Goal: Task Accomplishment & Management: Manage account settings

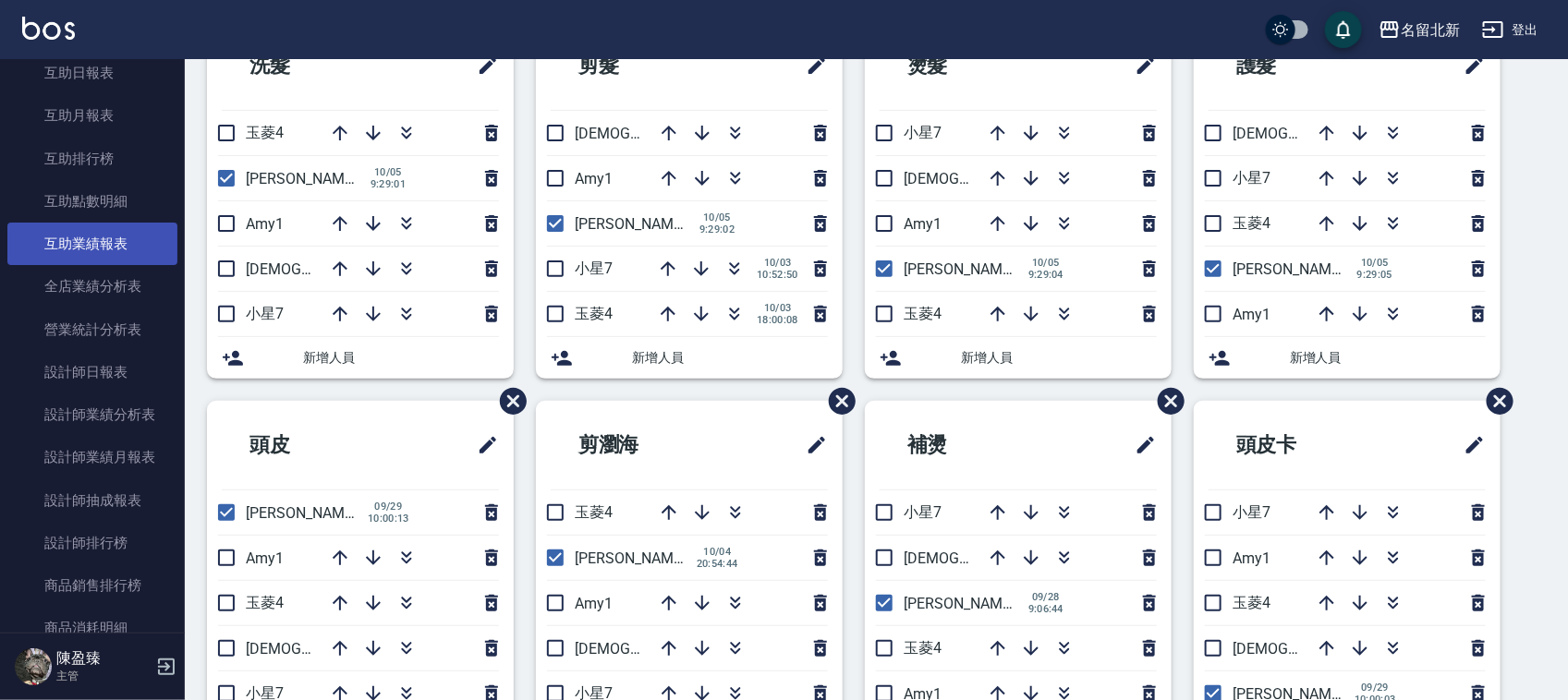
scroll to position [808, 0]
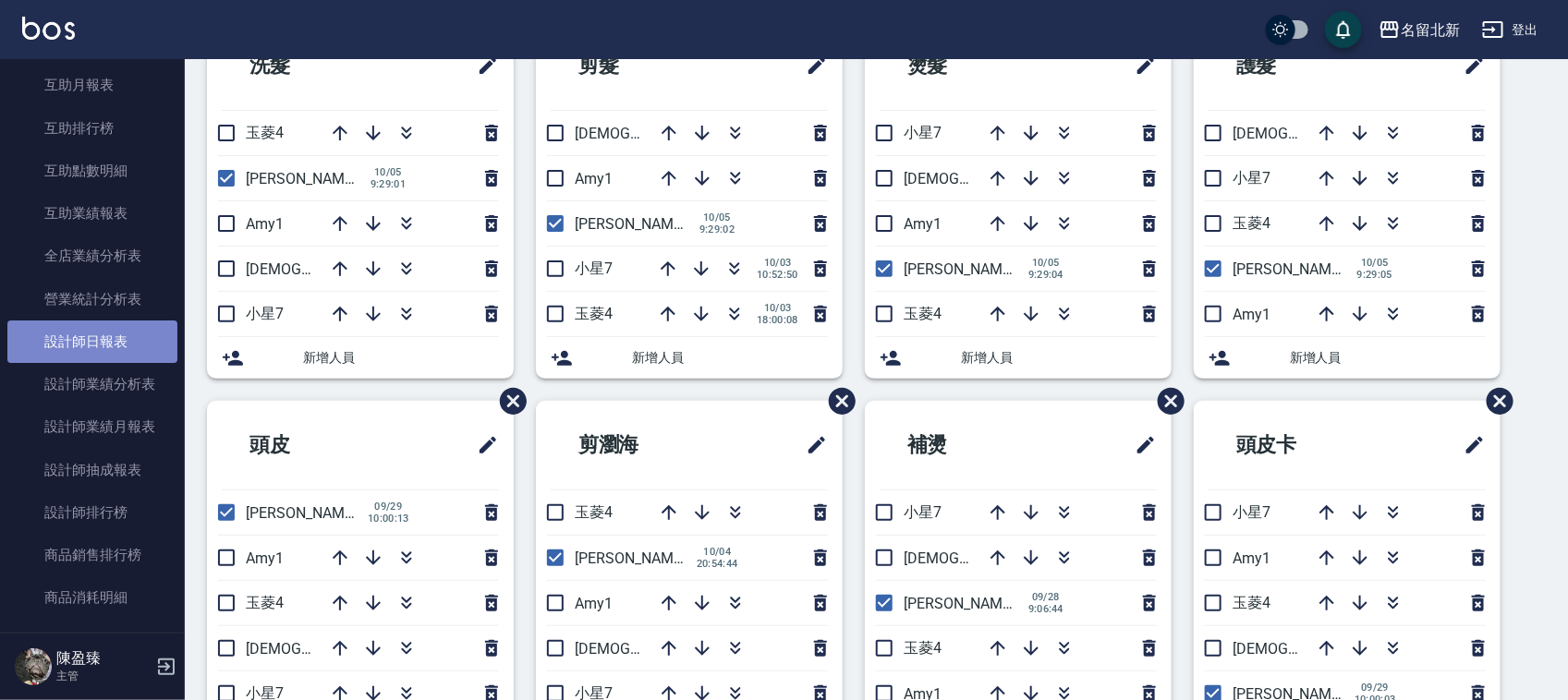
click at [103, 339] on link "設計師日報表" at bounding box center [92, 341] width 170 height 43
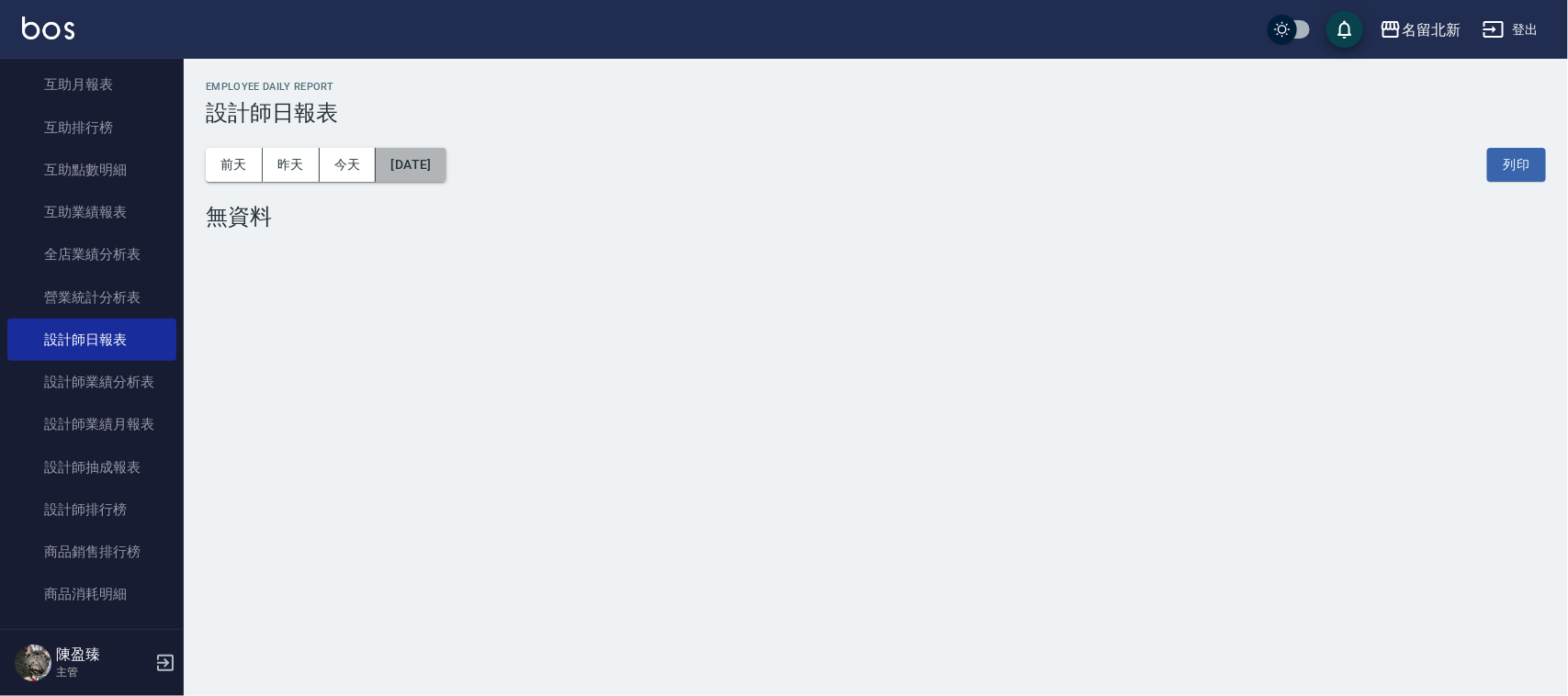
click at [407, 158] on button "[DATE]" at bounding box center [411, 165] width 70 height 34
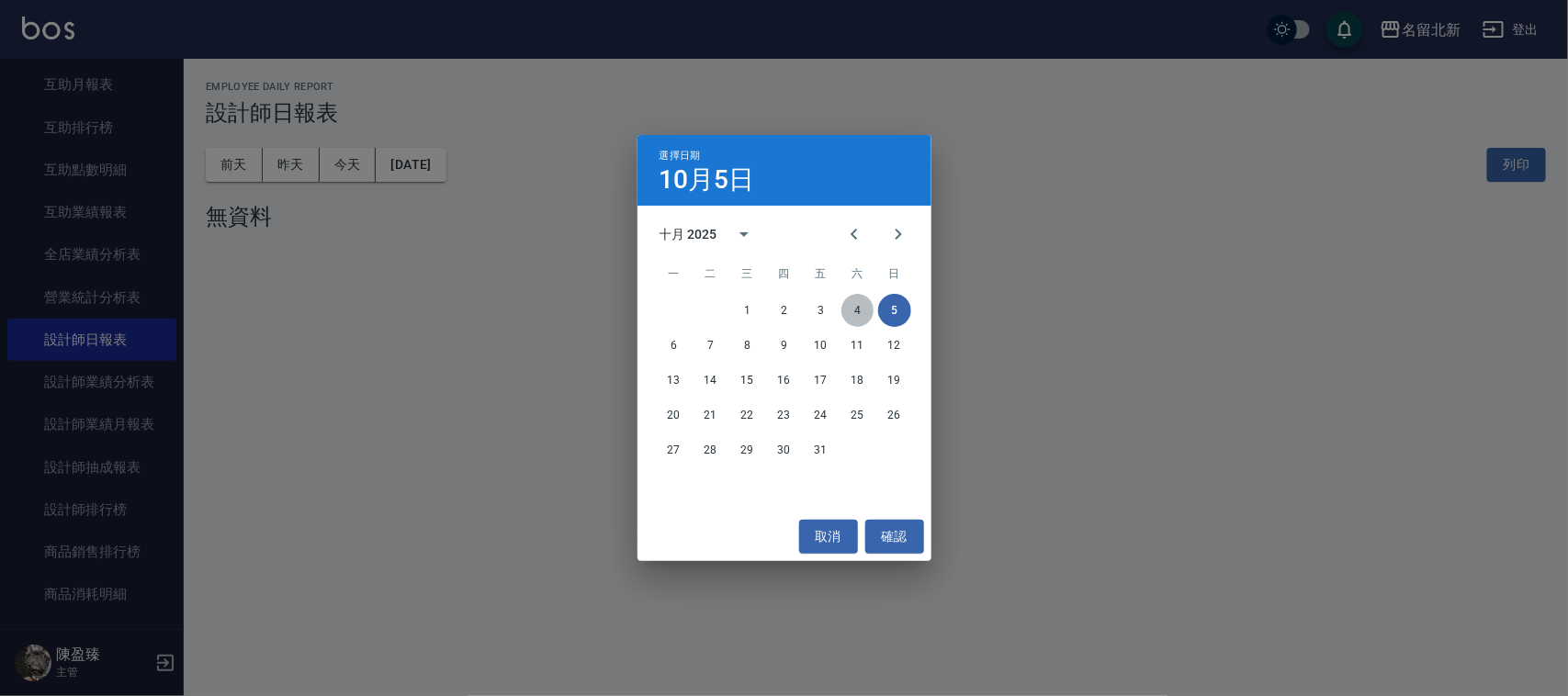
click at [856, 313] on button "4" at bounding box center [858, 310] width 33 height 33
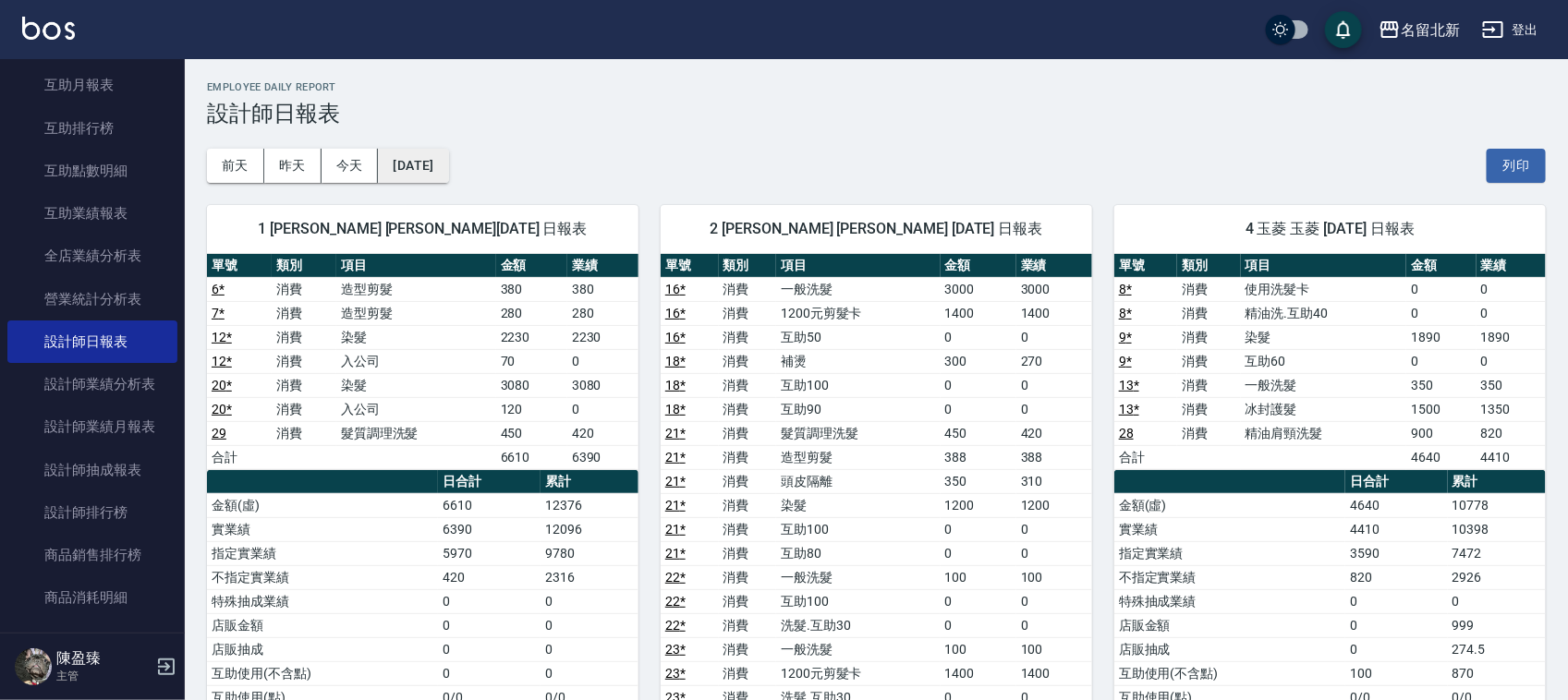
click at [449, 162] on button "[DATE]" at bounding box center [413, 166] width 70 height 34
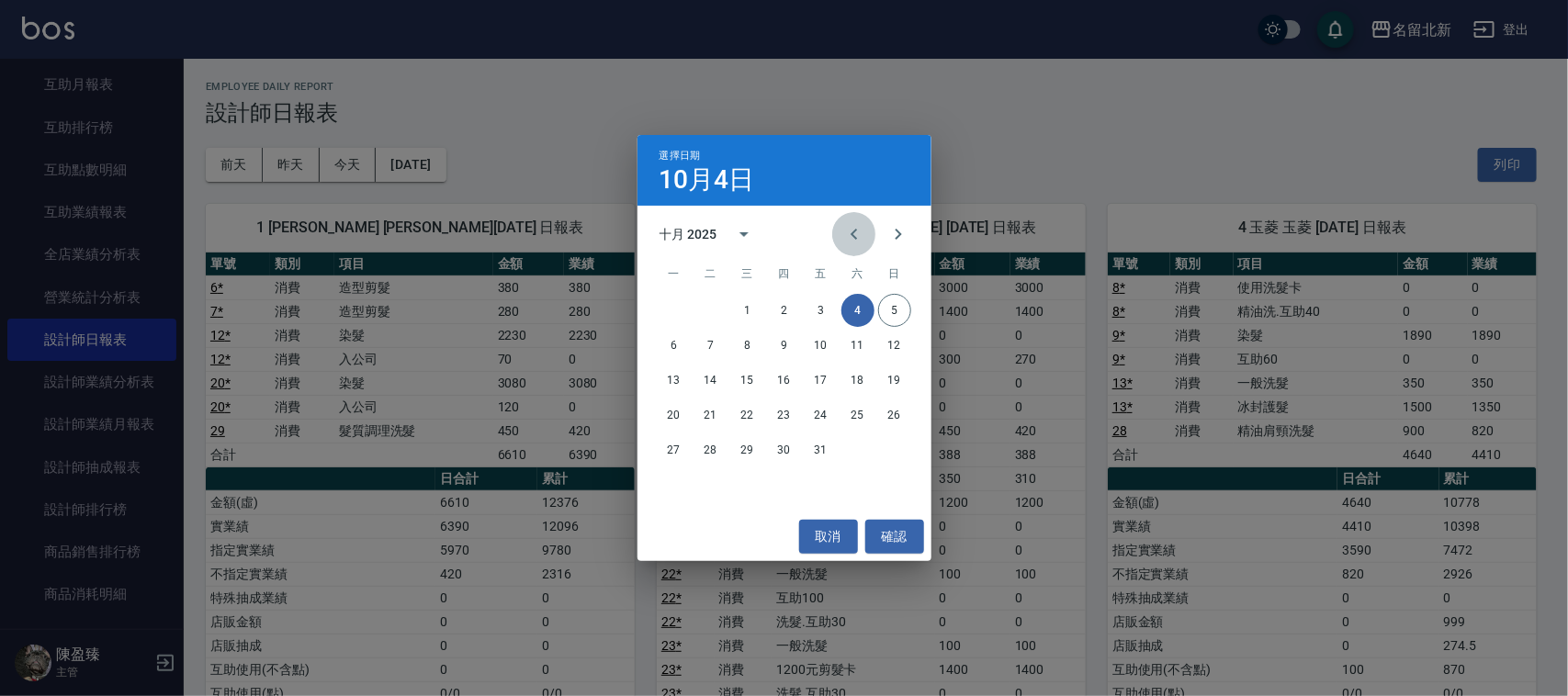
click at [855, 240] on icon "Previous month" at bounding box center [854, 233] width 22 height 22
click at [705, 448] on button "30" at bounding box center [710, 450] width 33 height 33
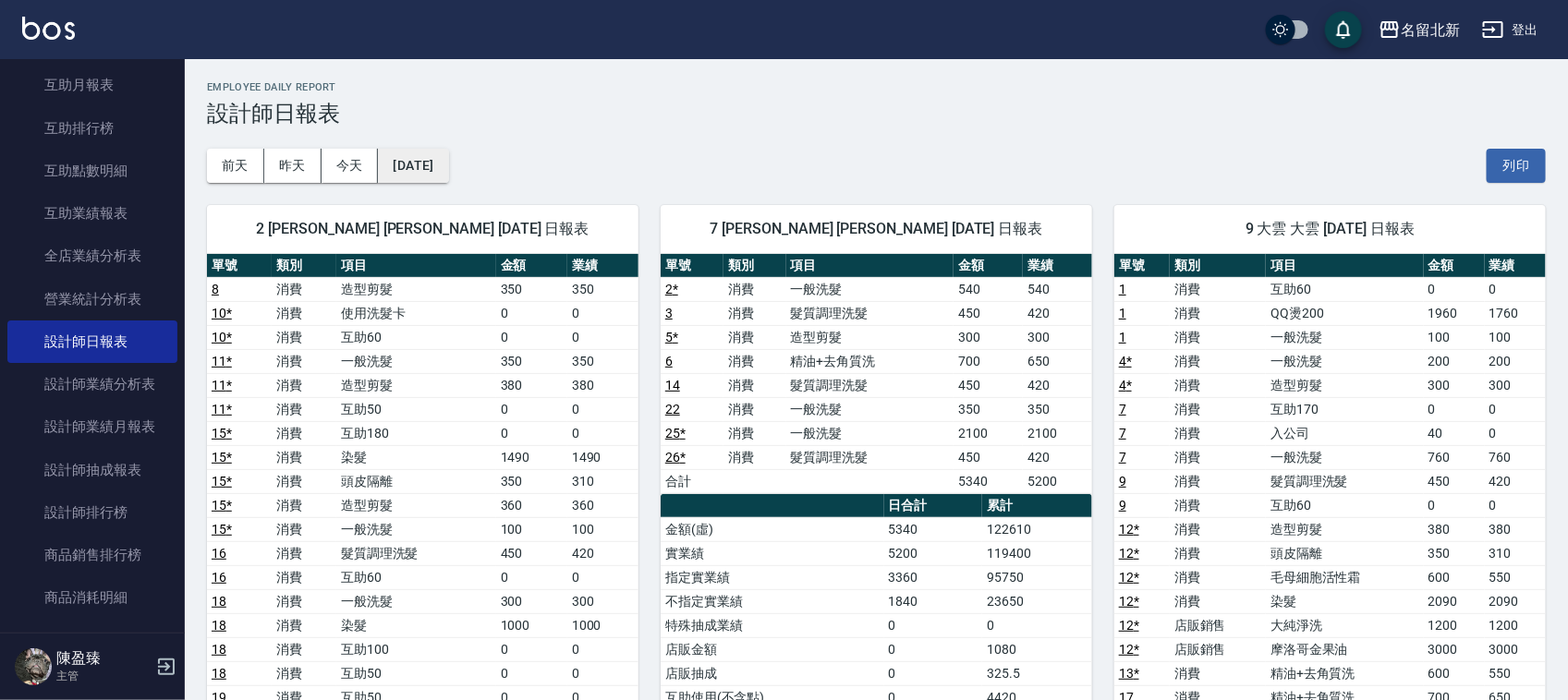
click at [449, 162] on button "[DATE]" at bounding box center [413, 166] width 70 height 34
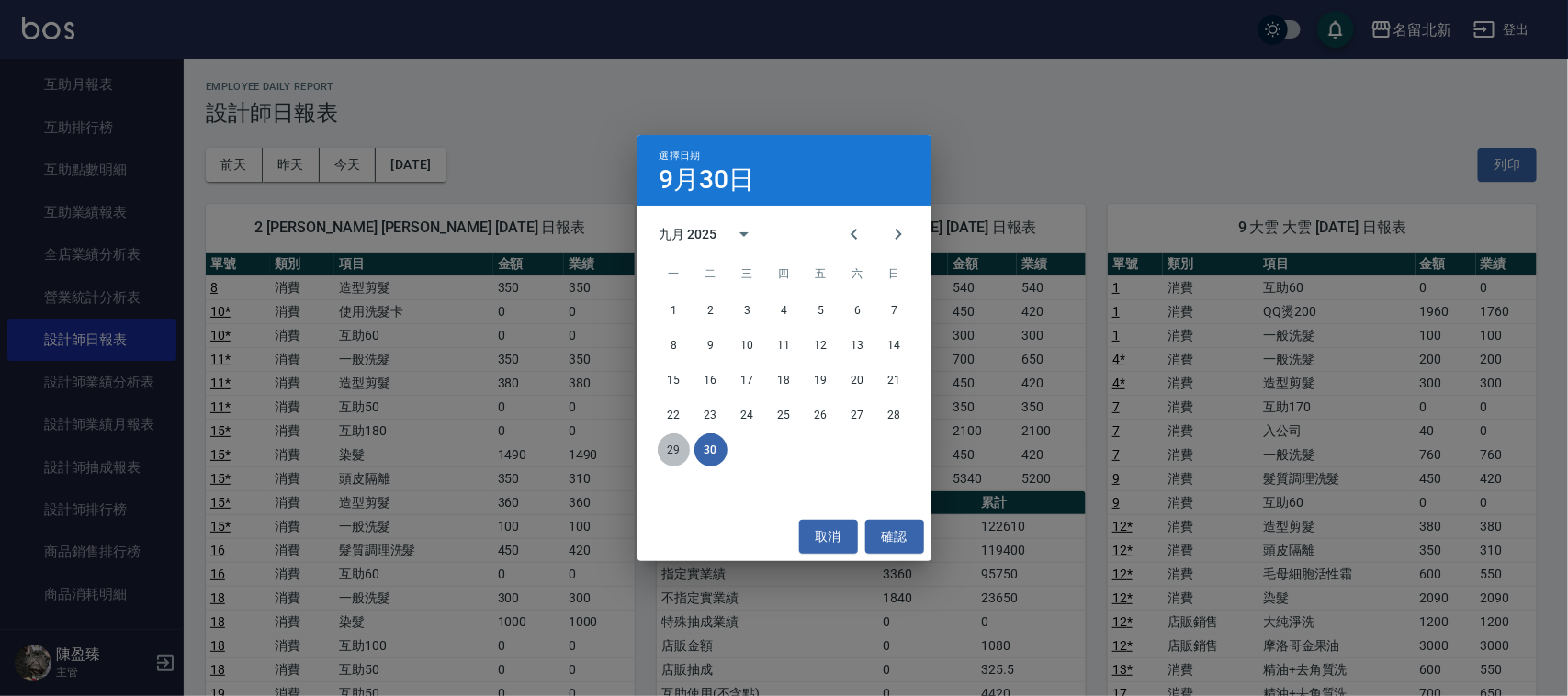
click at [676, 449] on button "29" at bounding box center [673, 450] width 33 height 33
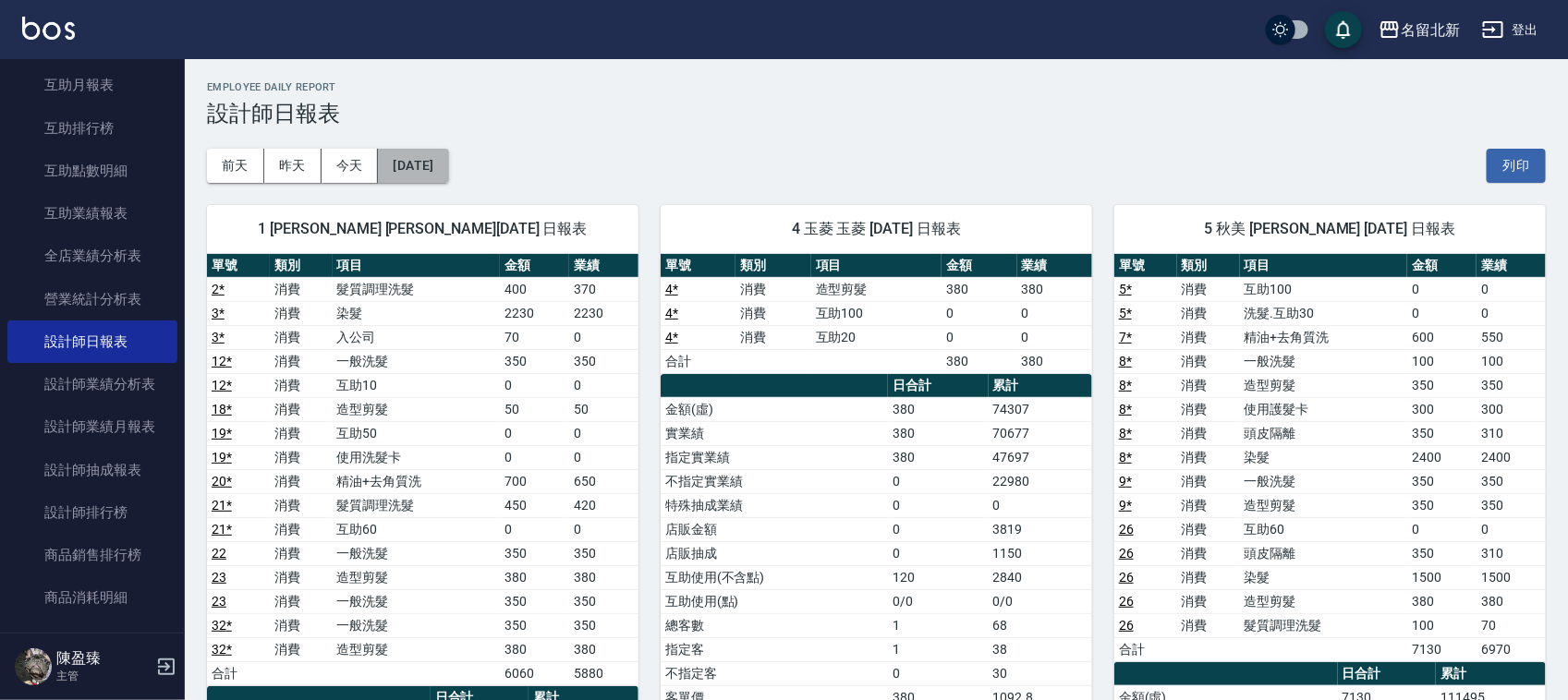
click at [449, 164] on button "[DATE]" at bounding box center [413, 166] width 70 height 34
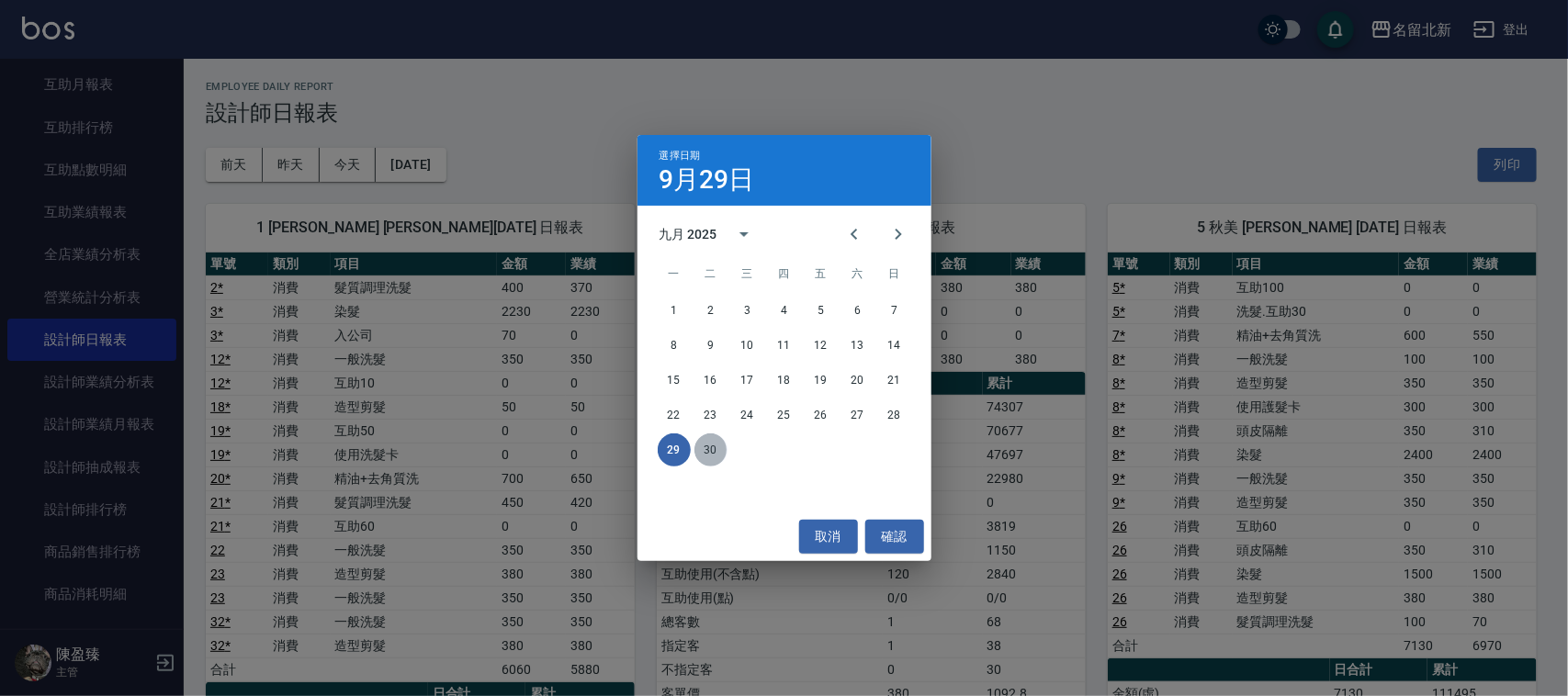
click at [707, 455] on button "30" at bounding box center [710, 450] width 33 height 33
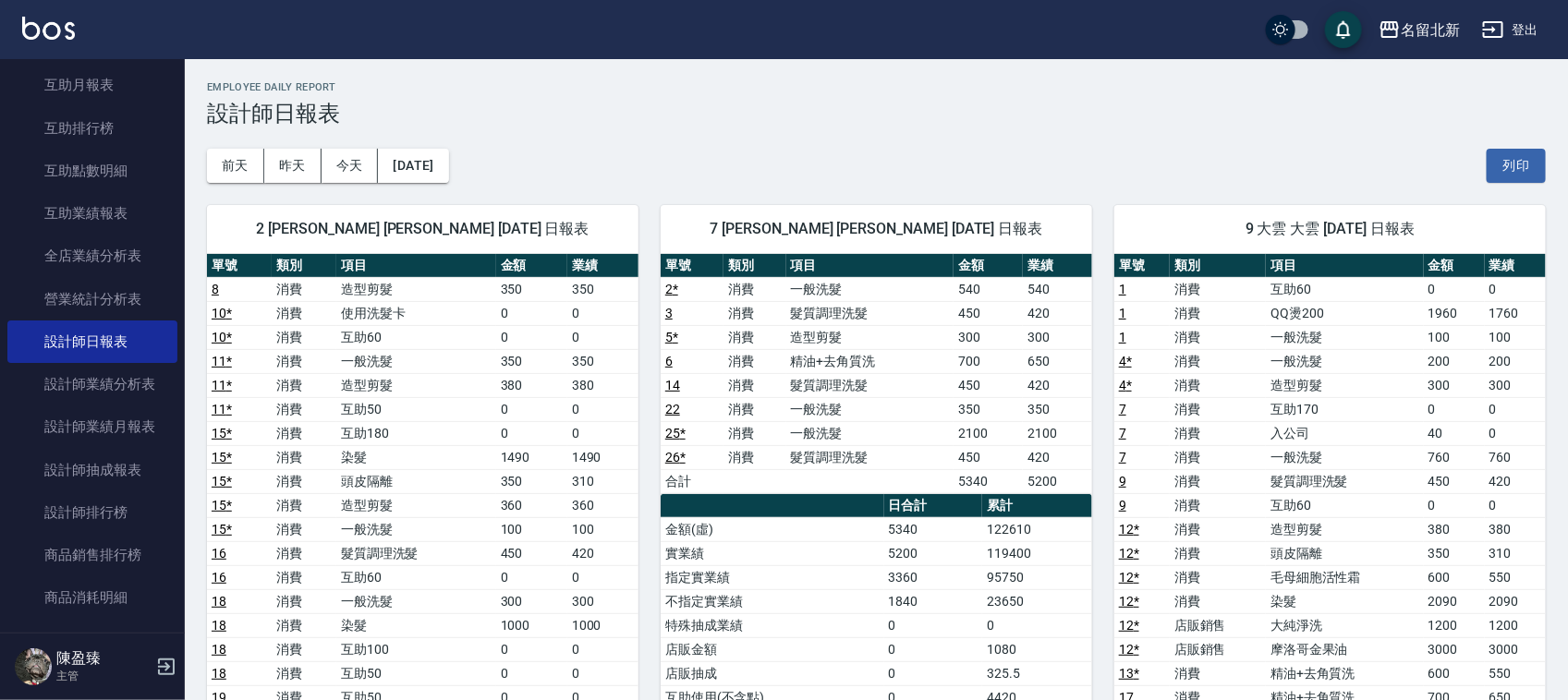
click at [449, 176] on button "[DATE]" at bounding box center [413, 166] width 70 height 34
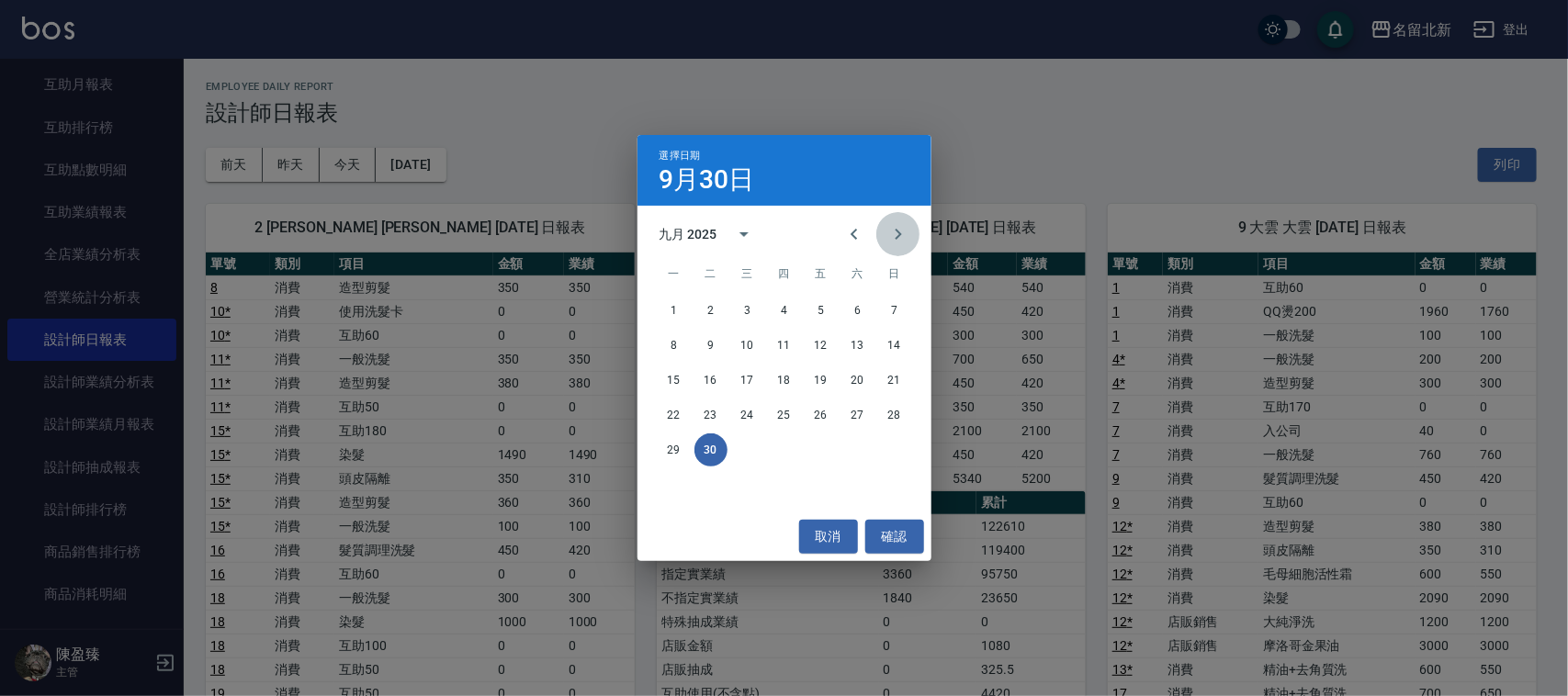
click at [896, 237] on icon "Next month" at bounding box center [897, 234] width 7 height 11
click at [900, 317] on button "5" at bounding box center [895, 310] width 33 height 33
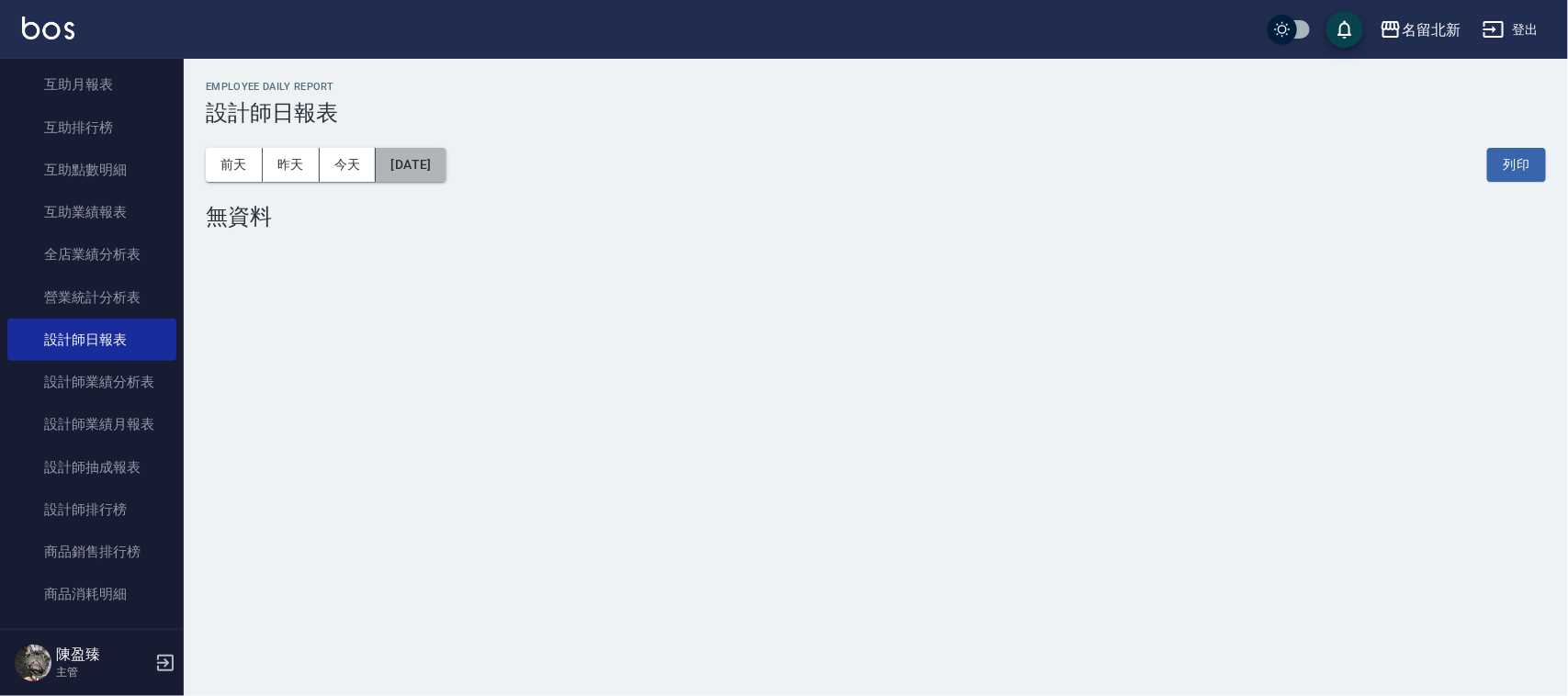
click at [446, 162] on button "[DATE]" at bounding box center [411, 165] width 70 height 34
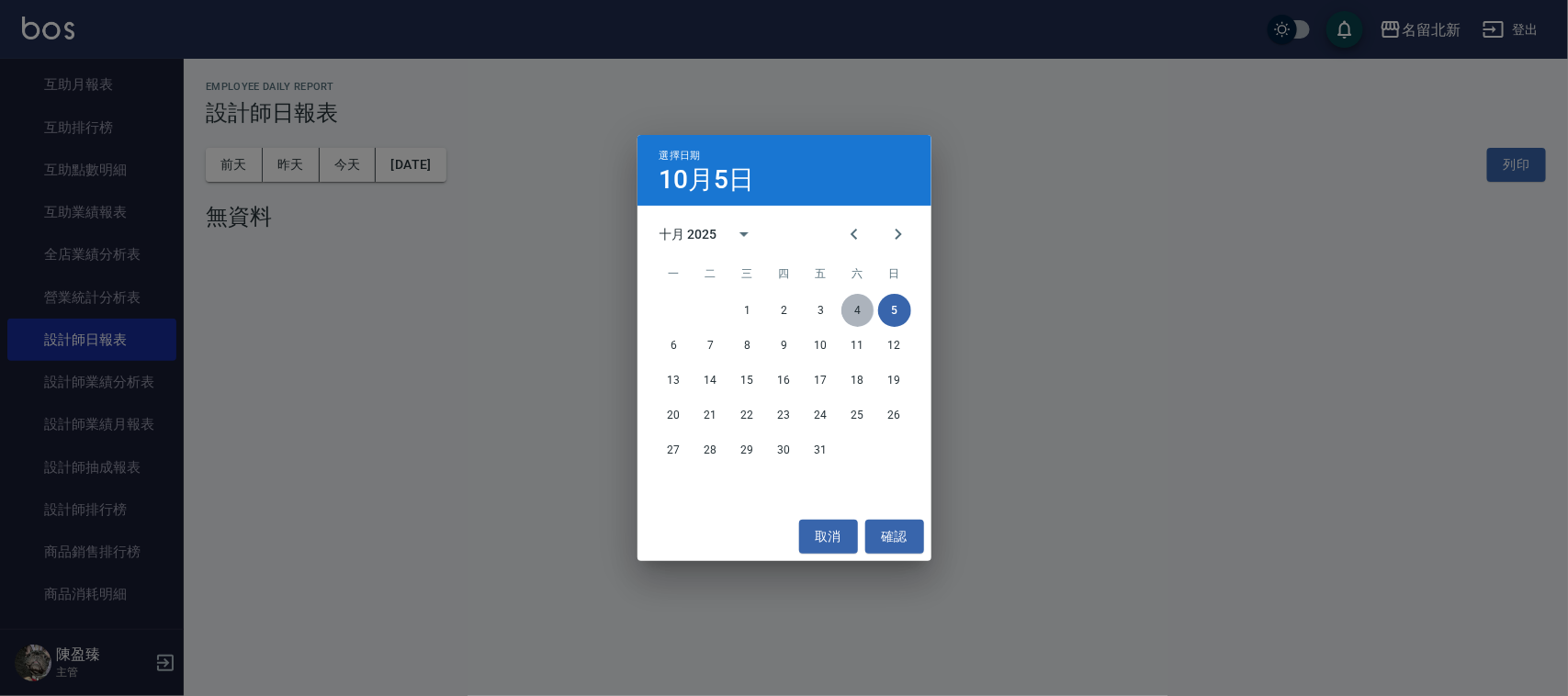
click at [852, 311] on button "4" at bounding box center [858, 310] width 33 height 33
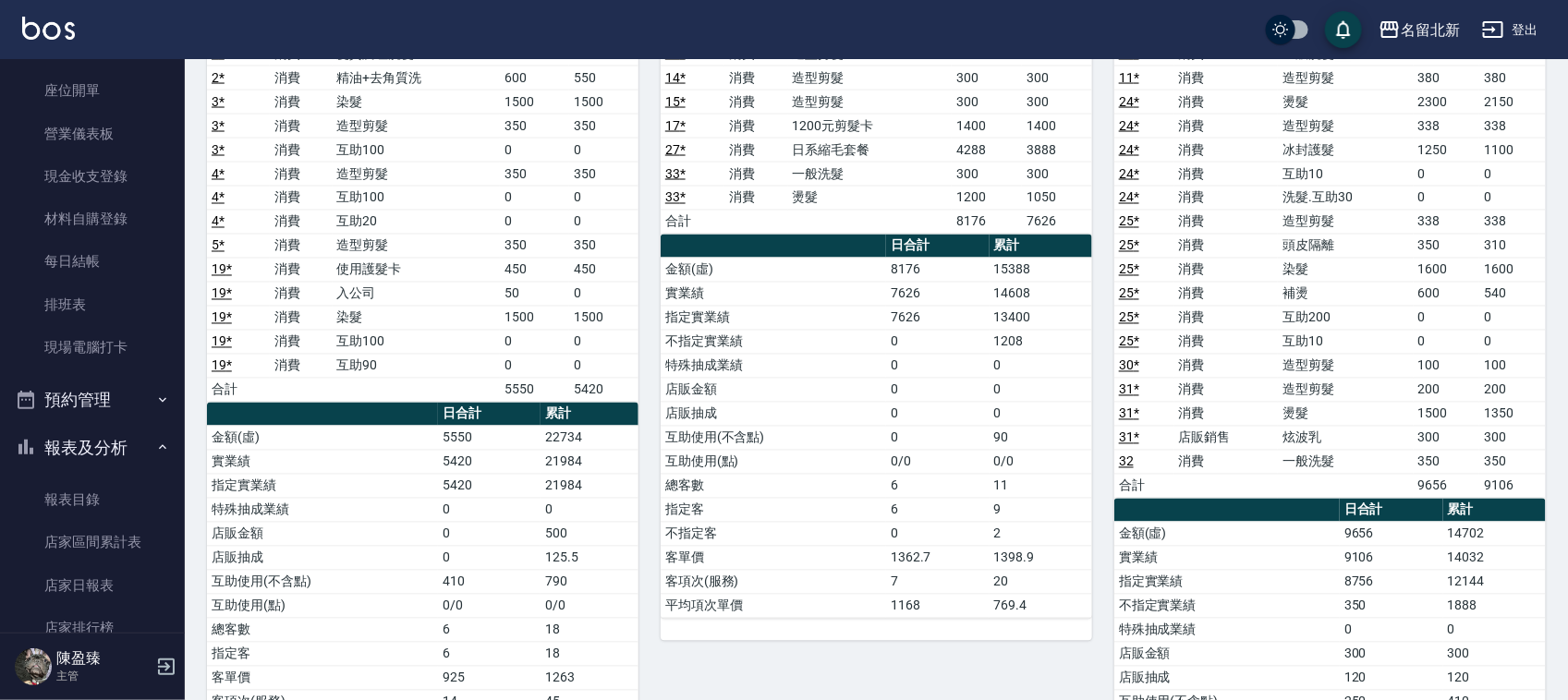
scroll to position [116, 0]
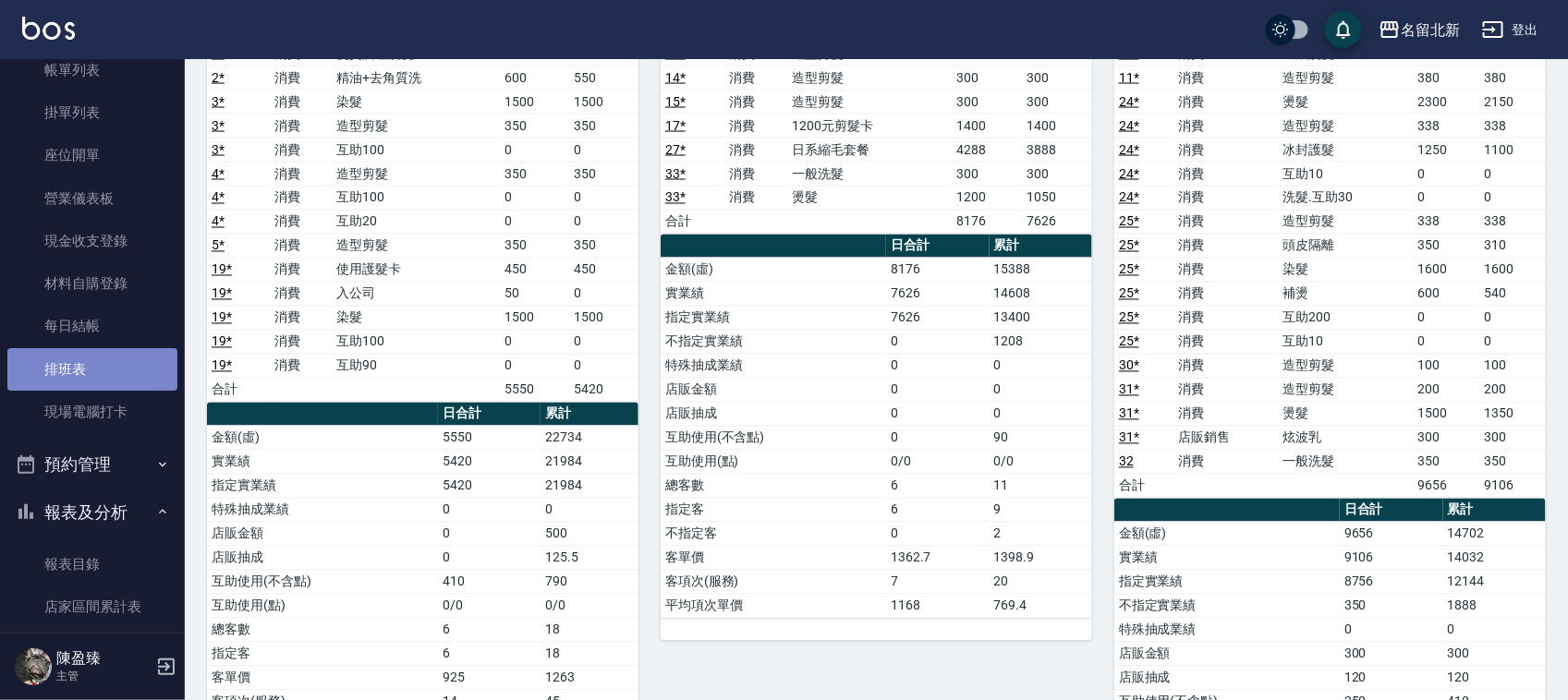
click at [146, 369] on link "排班表" at bounding box center [92, 369] width 170 height 43
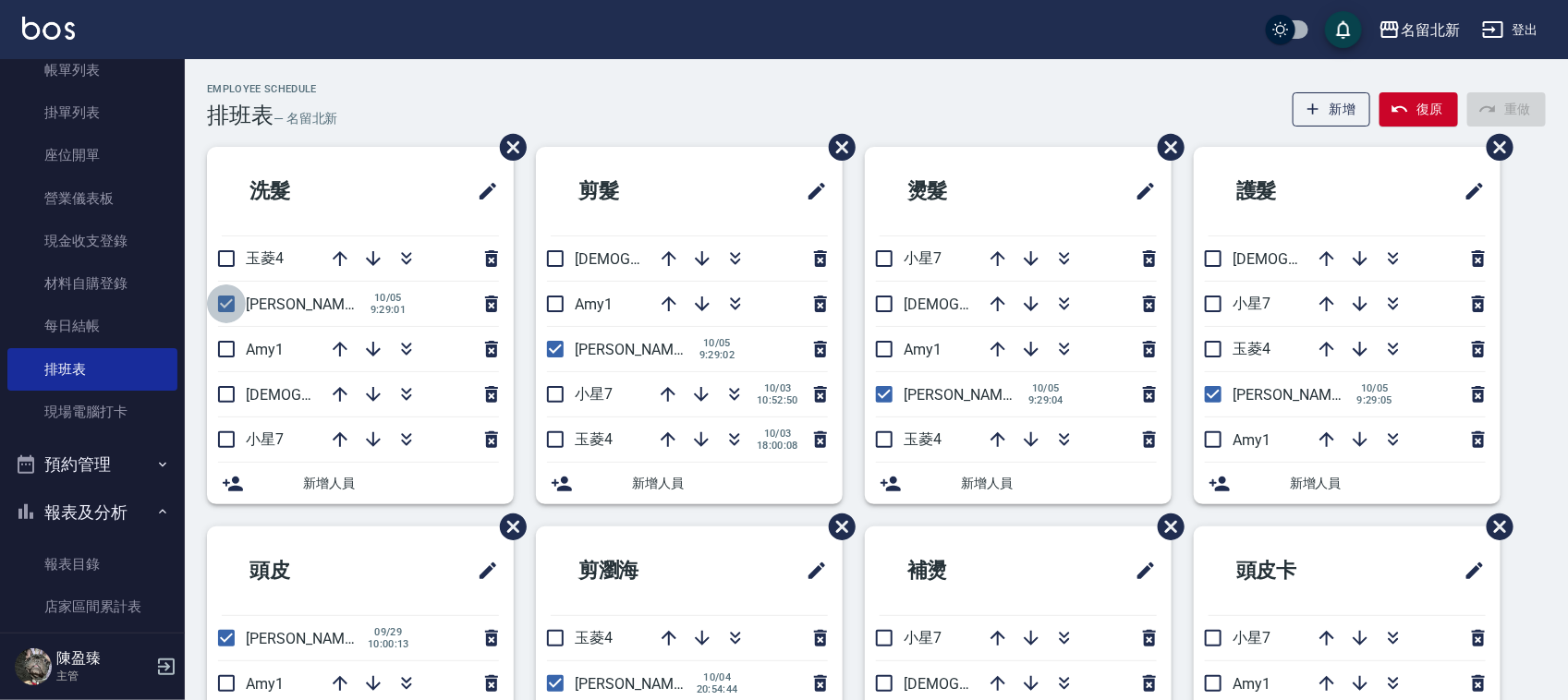
click at [226, 319] on input "checkbox" at bounding box center [226, 304] width 39 height 39
checkbox input "false"
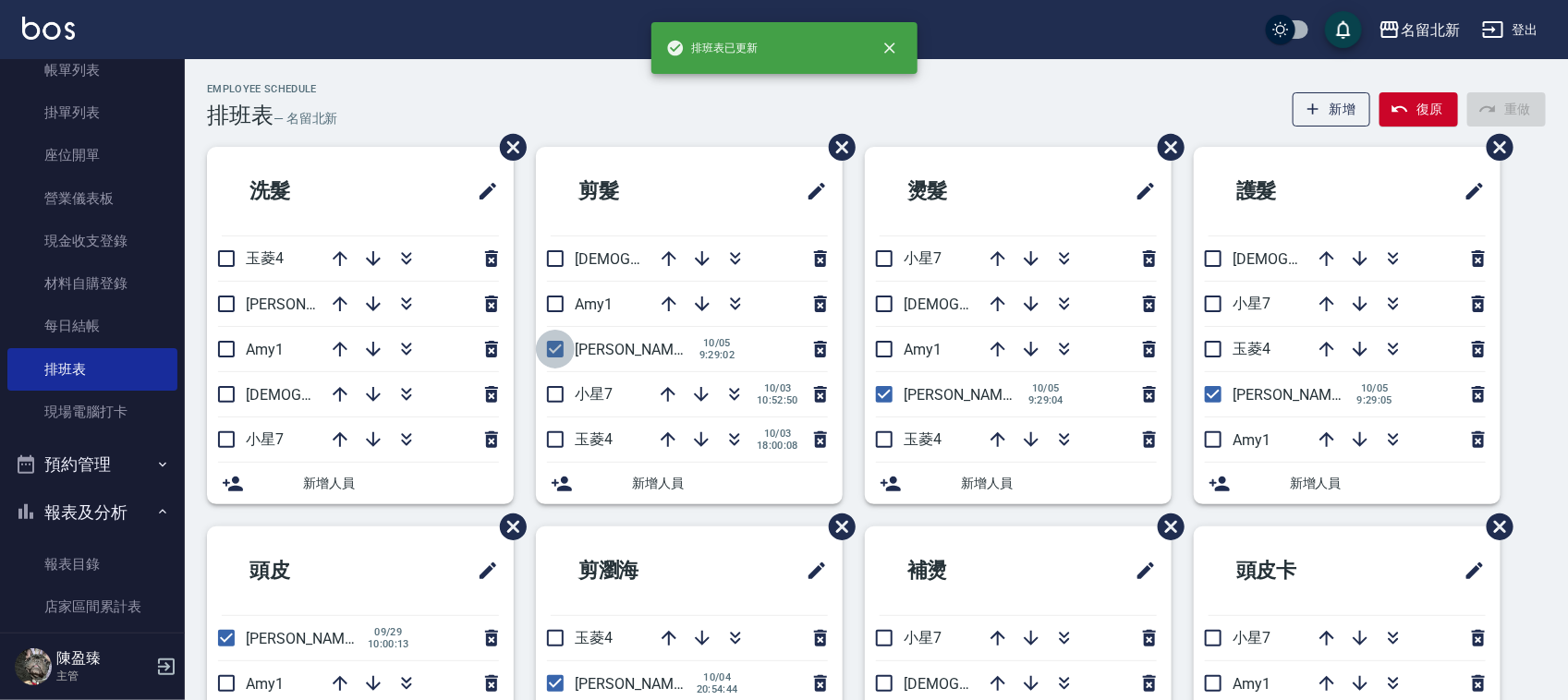
click at [564, 357] on input "checkbox" at bounding box center [555, 349] width 39 height 39
checkbox input "false"
click at [889, 400] on input "checkbox" at bounding box center [884, 394] width 39 height 39
checkbox input "false"
click at [1213, 397] on input "checkbox" at bounding box center [1213, 394] width 39 height 39
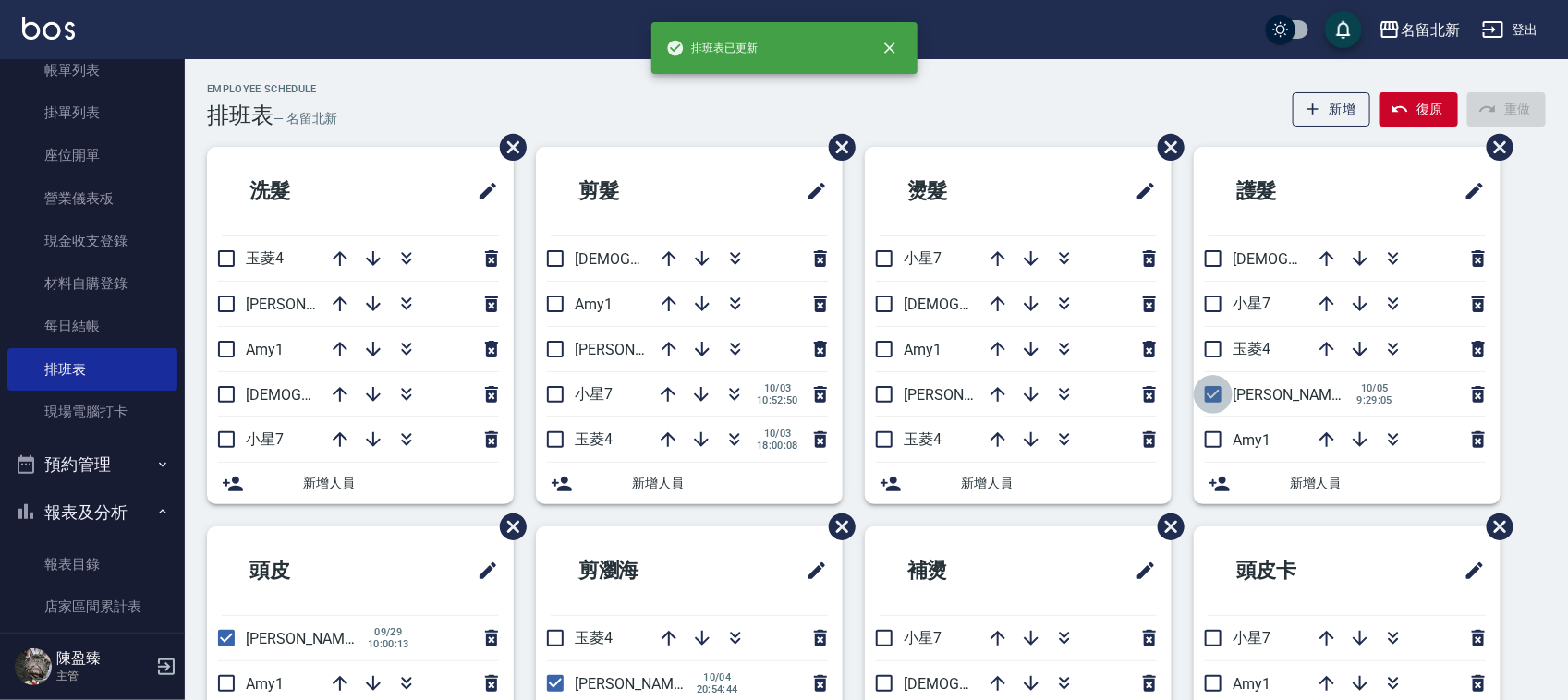
checkbox input "false"
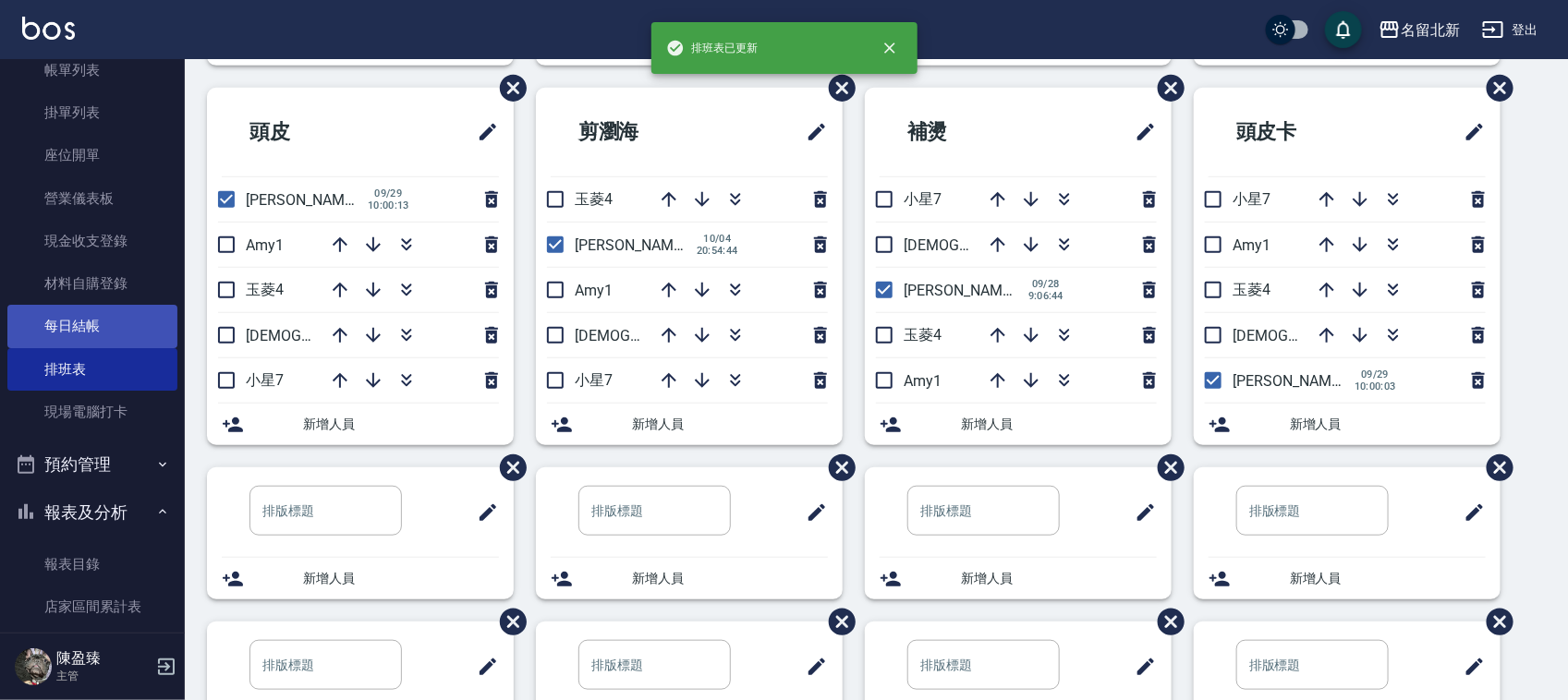
scroll to position [462, 0]
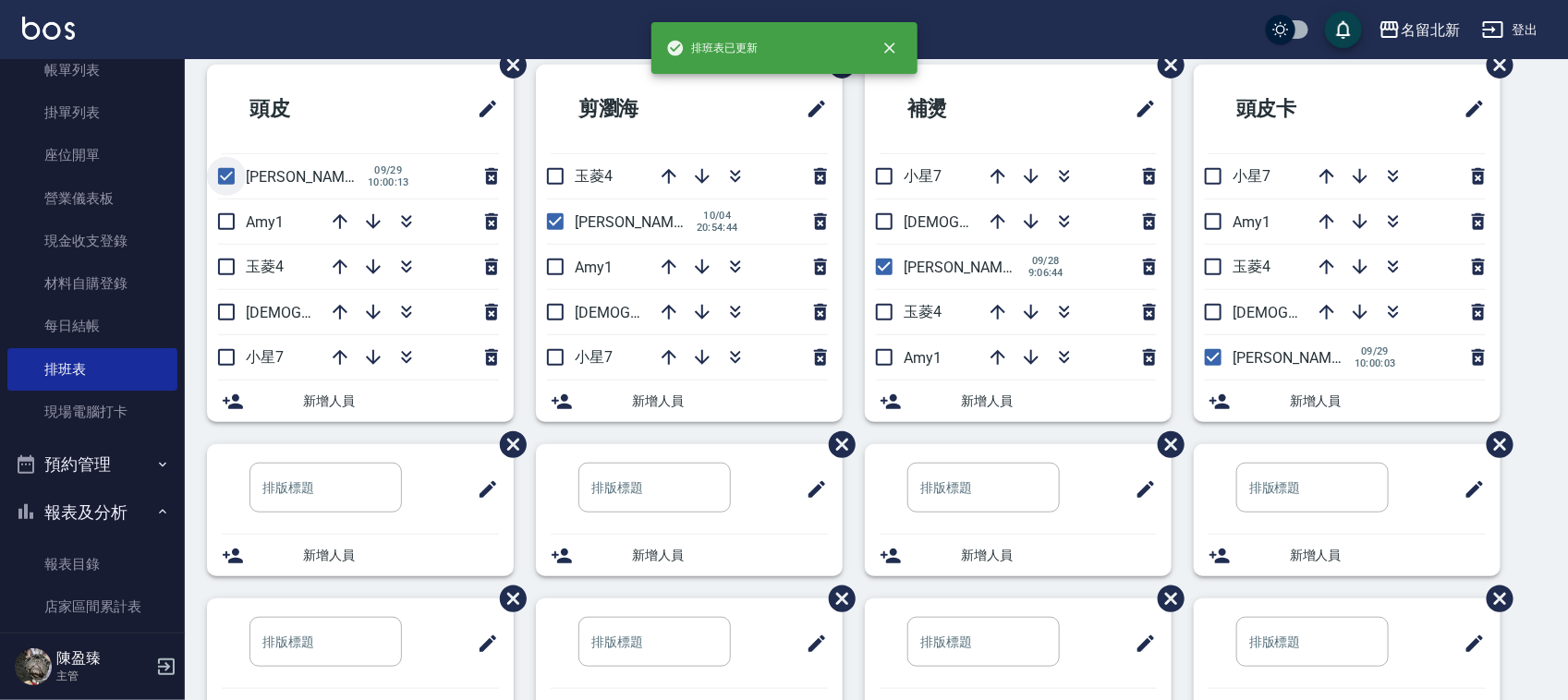
click at [216, 180] on input "checkbox" at bounding box center [226, 176] width 39 height 39
checkbox input "false"
click at [552, 227] on input "checkbox" at bounding box center [555, 221] width 39 height 39
checkbox input "false"
click at [886, 273] on input "checkbox" at bounding box center [884, 267] width 39 height 39
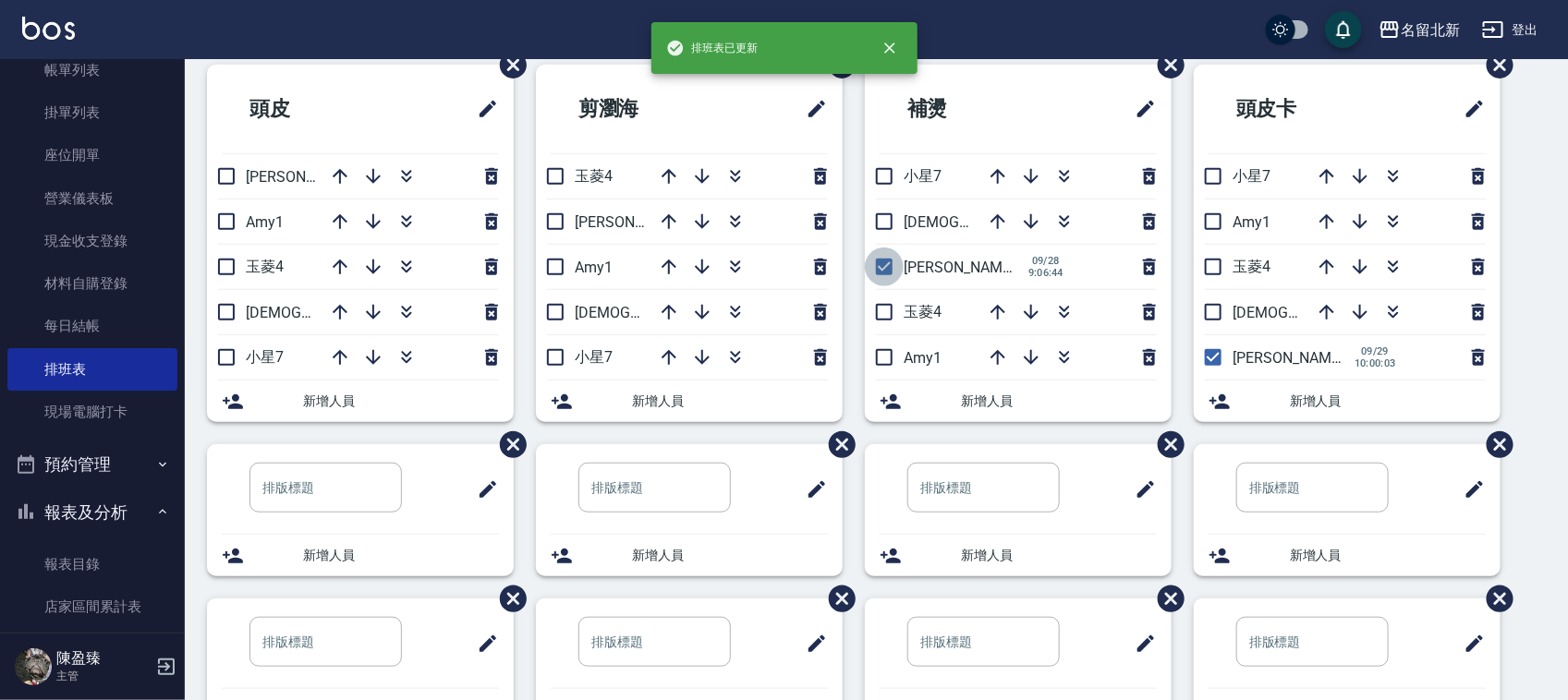
checkbox input "false"
click at [1216, 355] on input "checkbox" at bounding box center [1213, 357] width 39 height 39
checkbox input "false"
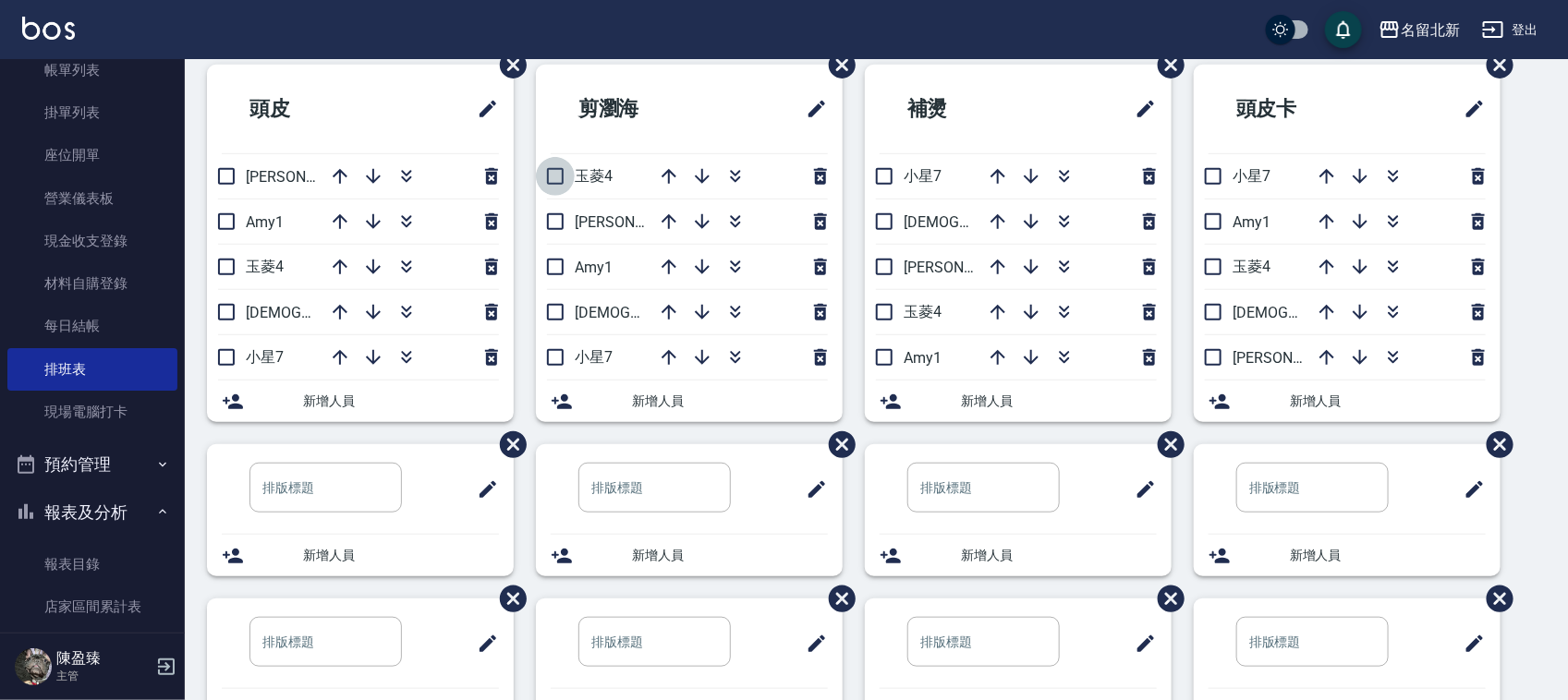
drag, startPoint x: 548, startPoint y: 181, endPoint x: 555, endPoint y: 210, distance: 29.8
click at [548, 182] on input "checkbox" at bounding box center [555, 176] width 39 height 39
checkbox input "true"
click at [557, 222] on input "checkbox" at bounding box center [555, 221] width 39 height 39
checkbox input "true"
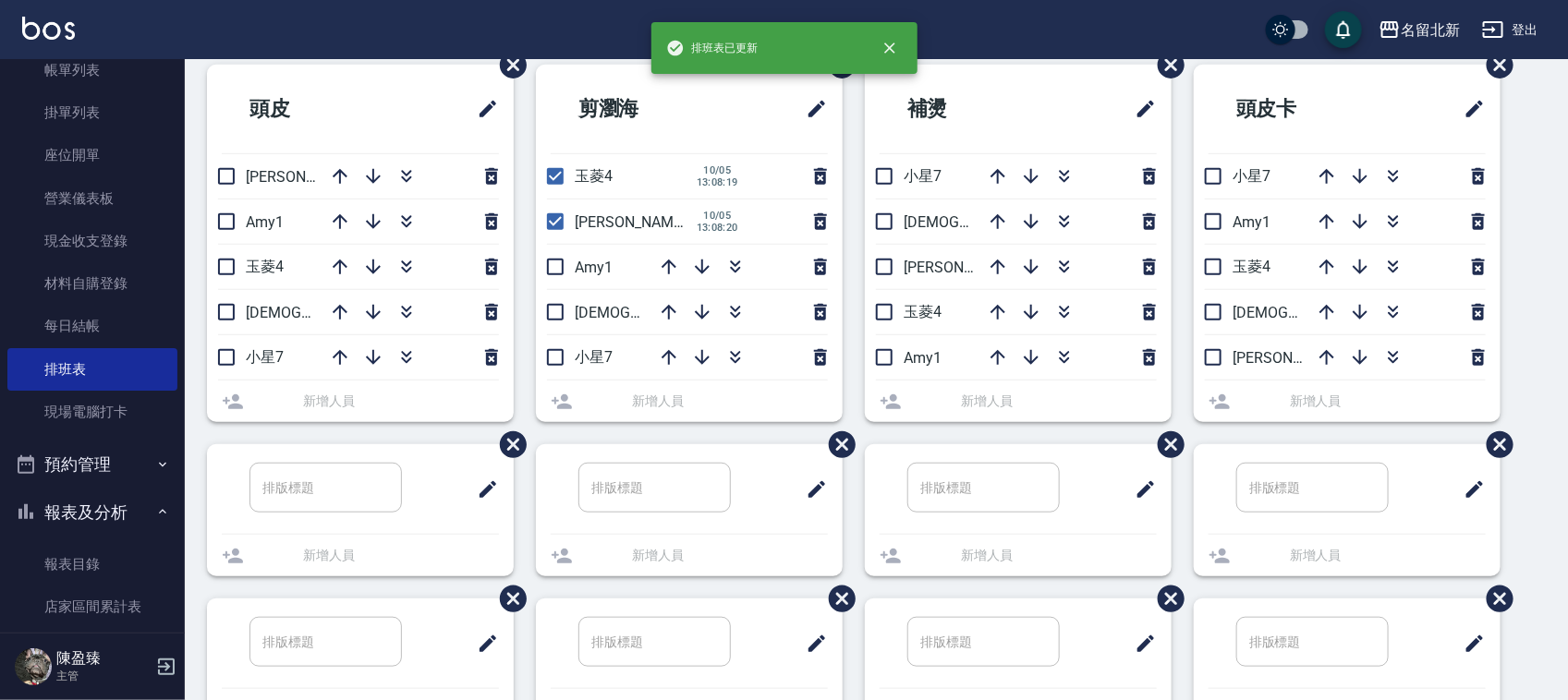
click at [556, 268] on li "Amy1" at bounding box center [689, 267] width 307 height 45
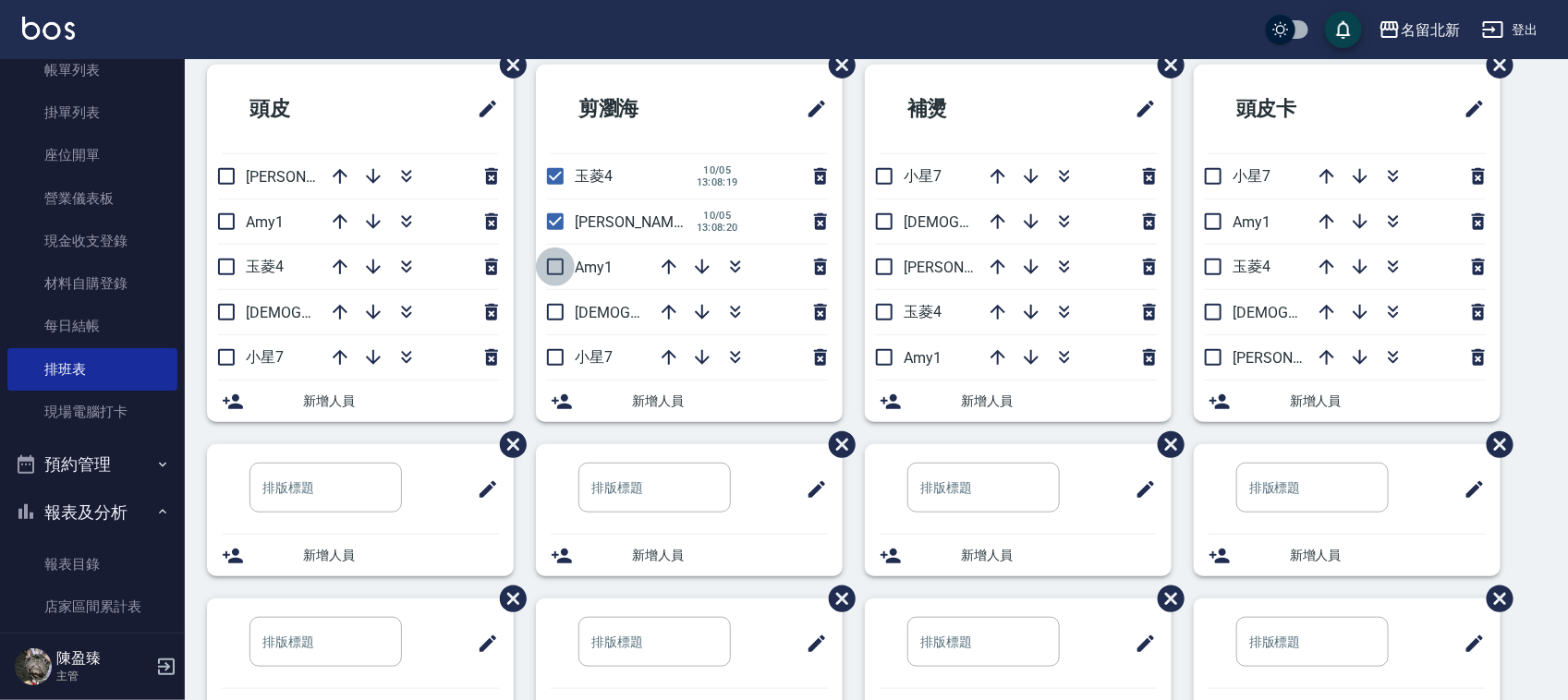
click at [559, 265] on input "checkbox" at bounding box center [555, 267] width 39 height 39
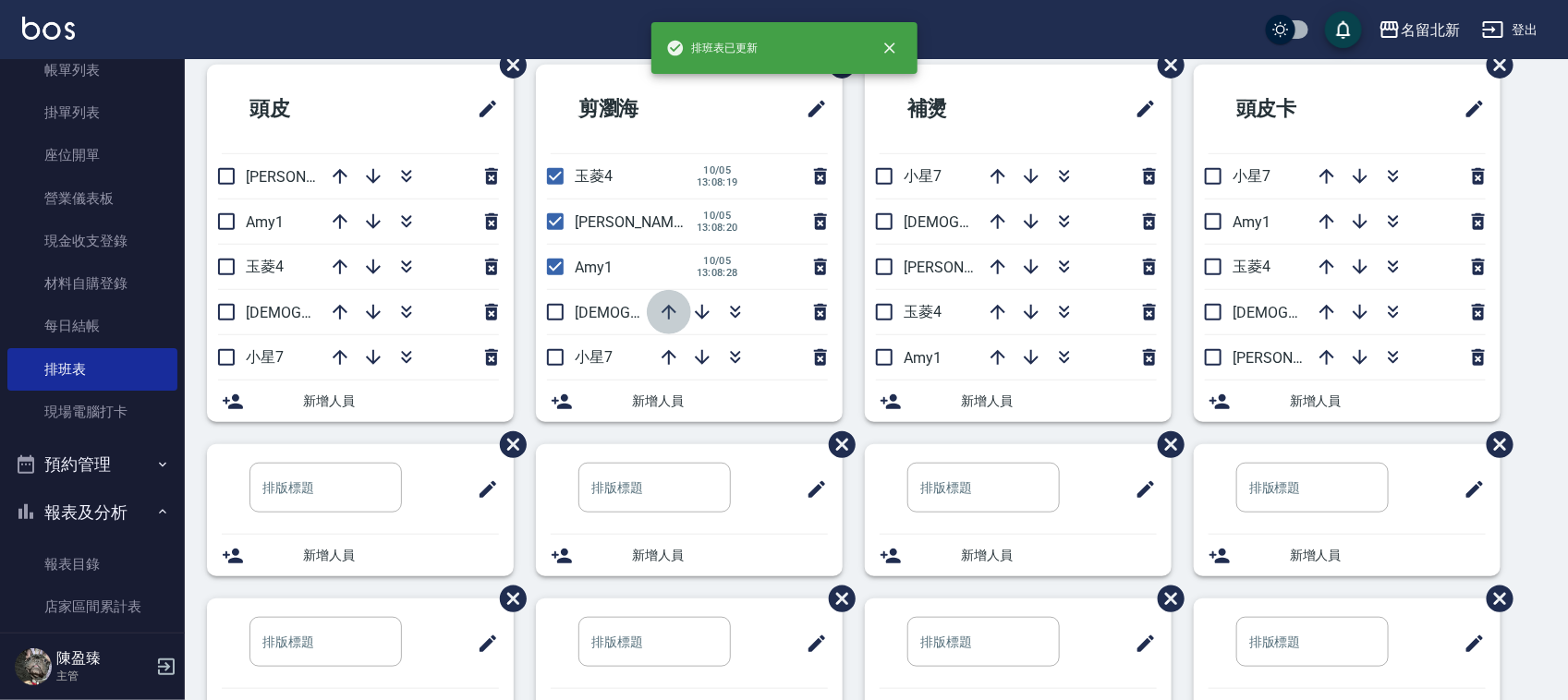
click at [668, 312] on icon "button" at bounding box center [669, 312] width 15 height 15
click at [557, 269] on input "checkbox" at bounding box center [555, 267] width 39 height 39
checkbox input "false"
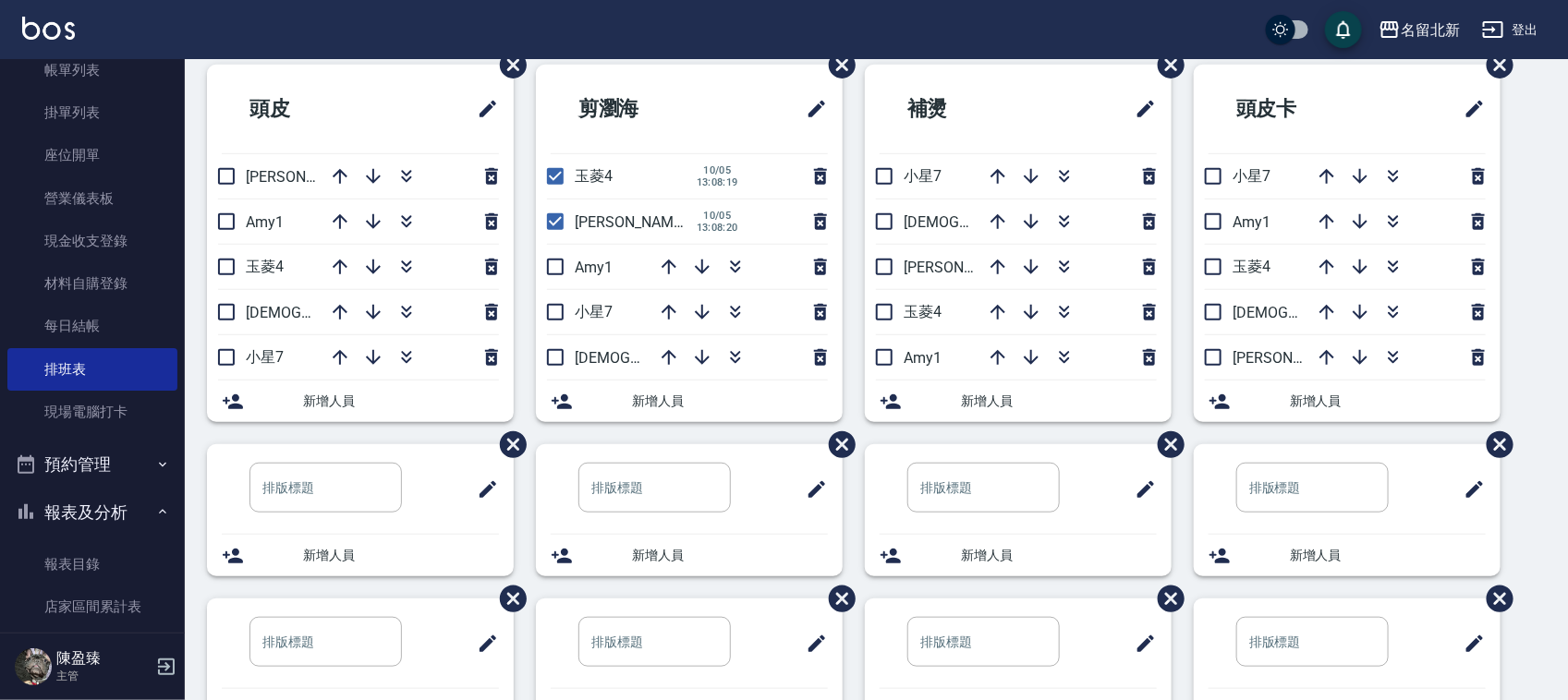
drag, startPoint x: 556, startPoint y: 222, endPoint x: 550, endPoint y: 194, distance: 28.6
click at [556, 221] on input "checkbox" at bounding box center [555, 221] width 39 height 39
checkbox input "false"
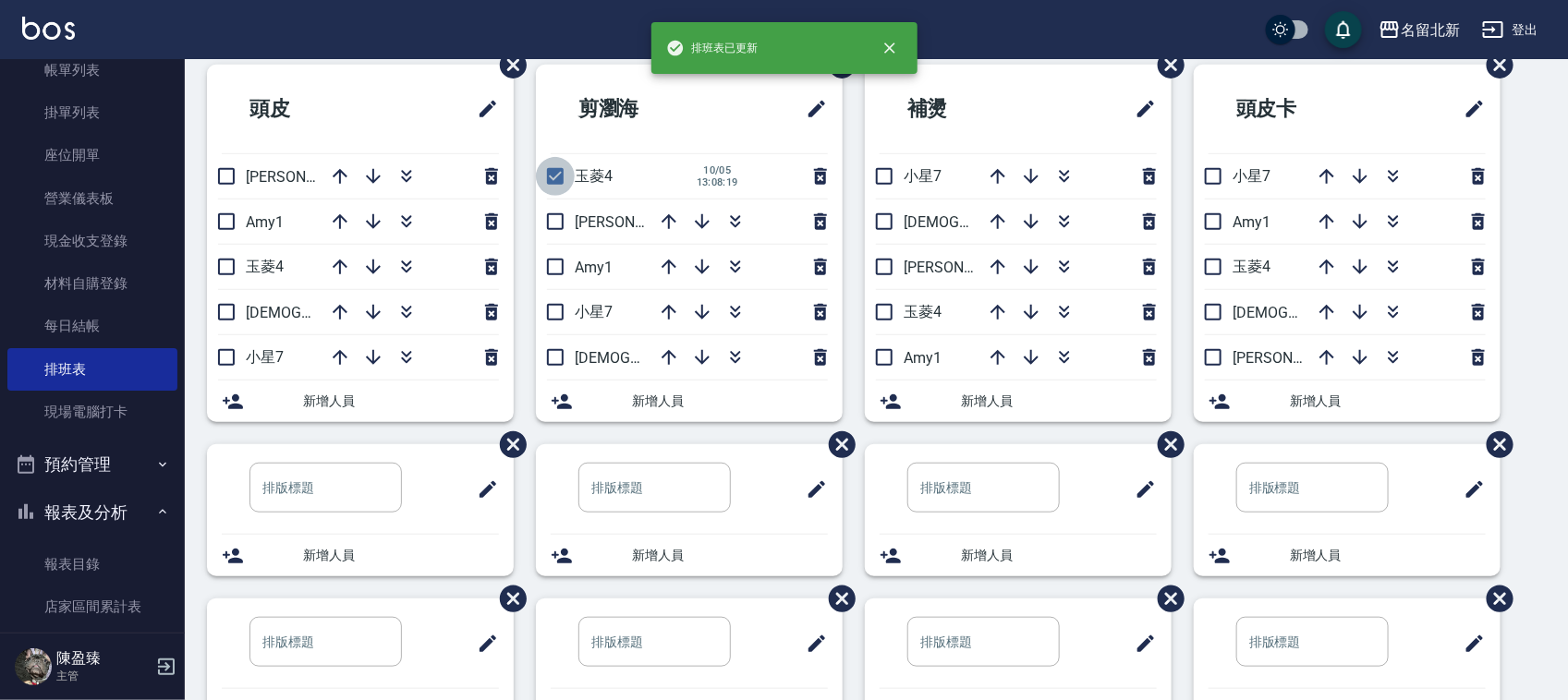
click at [557, 179] on input "checkbox" at bounding box center [555, 176] width 39 height 39
checkbox input "false"
